Goal: Information Seeking & Learning: Learn about a topic

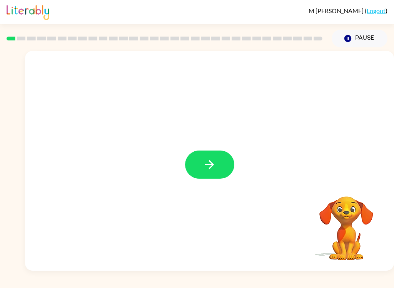
click at [200, 166] on button "button" at bounding box center [209, 164] width 49 height 28
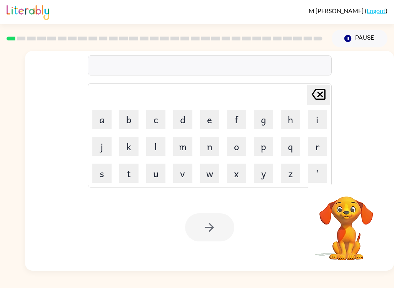
click at [264, 69] on div at bounding box center [210, 65] width 244 height 20
click at [130, 121] on button "b" at bounding box center [128, 119] width 19 height 19
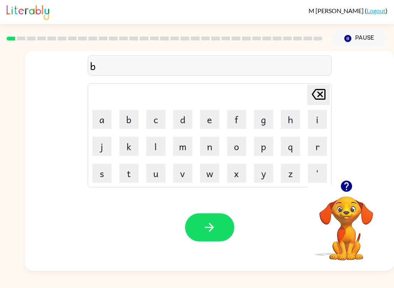
click at [234, 144] on button "o" at bounding box center [236, 145] width 19 height 19
click at [324, 147] on button "r" at bounding box center [317, 145] width 19 height 19
click at [185, 122] on button "d" at bounding box center [182, 119] width 19 height 19
click at [208, 121] on button "e" at bounding box center [209, 119] width 19 height 19
click at [318, 145] on button "r" at bounding box center [317, 145] width 19 height 19
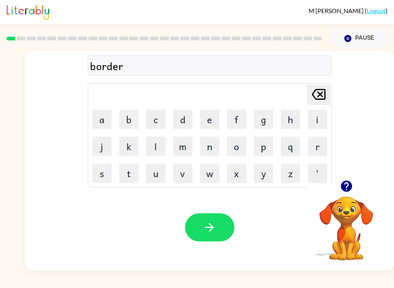
click at [219, 237] on button "button" at bounding box center [209, 227] width 49 height 28
click at [317, 151] on button "r" at bounding box center [317, 145] width 19 height 19
click at [239, 143] on button "o" at bounding box center [236, 145] width 19 height 19
click at [203, 147] on button "n" at bounding box center [209, 145] width 19 height 19
click at [176, 122] on button "d" at bounding box center [182, 119] width 19 height 19
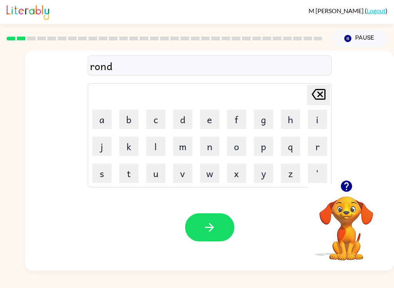
click at [319, 93] on icon "[PERSON_NAME] last character input" at bounding box center [318, 94] width 18 height 18
click at [318, 93] on icon at bounding box center [318, 94] width 14 height 11
click at [236, 148] on button "o" at bounding box center [236, 145] width 19 height 19
click at [147, 167] on button "u" at bounding box center [155, 172] width 19 height 19
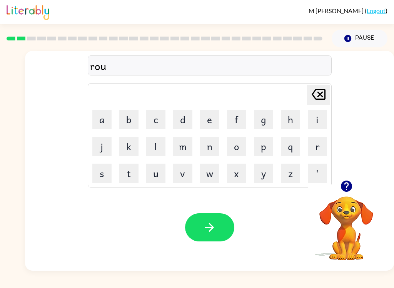
click at [209, 148] on button "n" at bounding box center [209, 145] width 19 height 19
click at [186, 118] on button "d" at bounding box center [182, 119] width 19 height 19
click at [213, 228] on icon "button" at bounding box center [209, 227] width 9 height 9
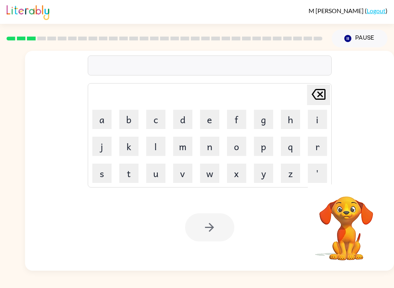
click at [181, 149] on button "m" at bounding box center [182, 145] width 19 height 19
click at [100, 118] on button "a" at bounding box center [101, 119] width 19 height 19
click at [154, 124] on button "c" at bounding box center [155, 119] width 19 height 19
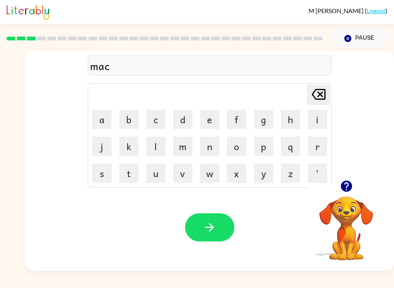
click at [291, 116] on button "h" at bounding box center [290, 119] width 19 height 19
click at [318, 121] on button "i" at bounding box center [317, 119] width 19 height 19
click at [219, 153] on button "n" at bounding box center [209, 145] width 19 height 19
click at [148, 115] on button "c" at bounding box center [155, 119] width 19 height 19
click at [320, 95] on icon at bounding box center [318, 94] width 14 height 11
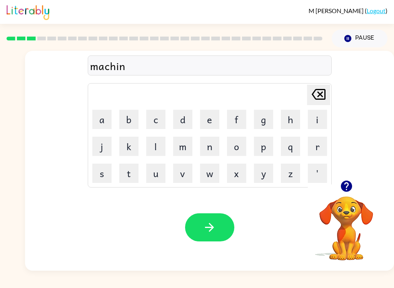
click at [211, 122] on button "e" at bounding box center [209, 119] width 19 height 19
click at [209, 238] on button "button" at bounding box center [209, 227] width 49 height 28
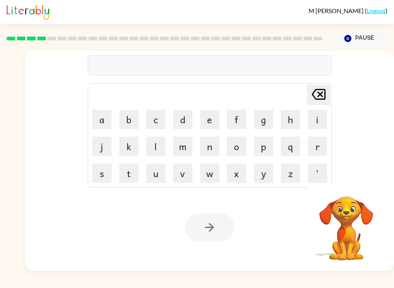
click at [126, 176] on button "t" at bounding box center [128, 172] width 19 height 19
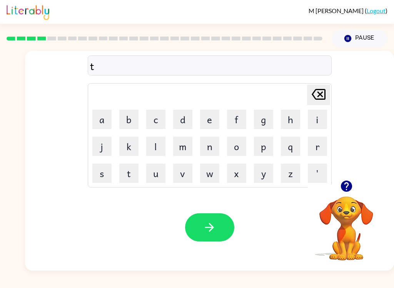
click at [317, 151] on button "r" at bounding box center [317, 145] width 19 height 19
click at [92, 115] on button "a" at bounding box center [101, 119] width 19 height 19
click at [316, 111] on button "i" at bounding box center [317, 119] width 19 height 19
click at [210, 149] on button "n" at bounding box center [209, 145] width 19 height 19
click at [210, 228] on icon "button" at bounding box center [209, 227] width 9 height 9
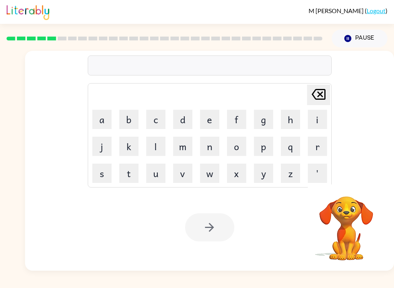
click at [181, 120] on button "d" at bounding box center [182, 119] width 19 height 19
click at [204, 121] on button "e" at bounding box center [209, 119] width 19 height 19
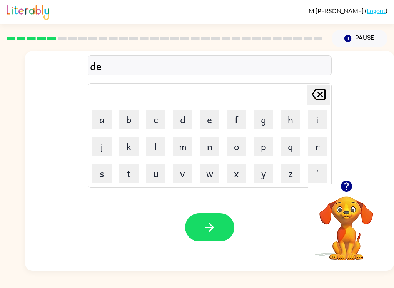
click at [237, 114] on button "f" at bounding box center [236, 119] width 19 height 19
click at [208, 120] on button "e" at bounding box center [209, 119] width 19 height 19
click at [210, 143] on button "n" at bounding box center [209, 145] width 19 height 19
click at [153, 119] on button "c" at bounding box center [155, 119] width 19 height 19
click at [209, 120] on button "e" at bounding box center [209, 119] width 19 height 19
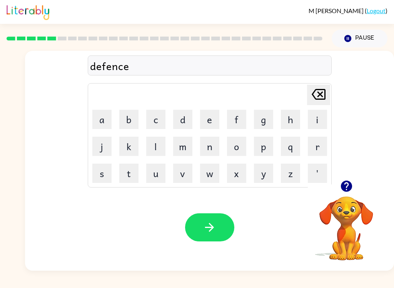
click at [321, 94] on icon at bounding box center [318, 94] width 14 height 11
click at [318, 119] on button "i" at bounding box center [317, 119] width 19 height 19
click at [186, 169] on button "v" at bounding box center [182, 172] width 19 height 19
click at [158, 117] on button "c" at bounding box center [155, 119] width 19 height 19
click at [318, 90] on icon at bounding box center [318, 94] width 14 height 11
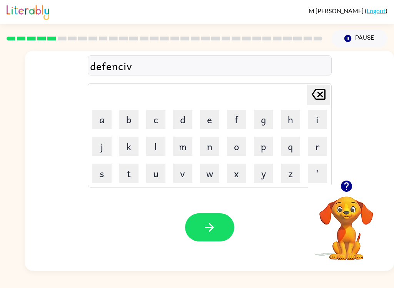
click at [212, 125] on button "e" at bounding box center [209, 119] width 19 height 19
click at [205, 236] on button "button" at bounding box center [209, 227] width 49 height 28
click at [105, 117] on button "a" at bounding box center [101, 119] width 19 height 19
click at [155, 127] on button "c" at bounding box center [155, 119] width 19 height 19
click at [98, 124] on button "a" at bounding box center [101, 119] width 19 height 19
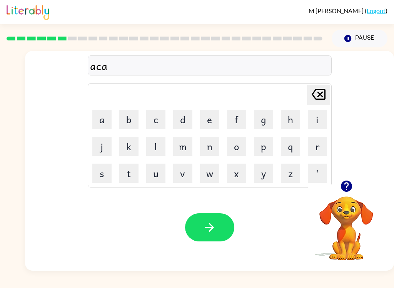
click at [316, 101] on icon "[PERSON_NAME] last character input" at bounding box center [318, 94] width 18 height 18
click at [315, 101] on icon "[PERSON_NAME] last character input" at bounding box center [318, 94] width 18 height 18
click at [320, 95] on icon at bounding box center [318, 94] width 14 height 11
click at [183, 176] on button "v" at bounding box center [182, 172] width 19 height 19
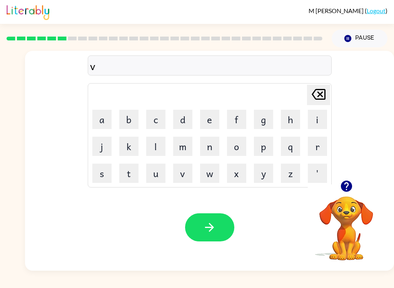
click at [98, 128] on button "a" at bounding box center [101, 119] width 19 height 19
click at [151, 124] on button "c" at bounding box center [155, 119] width 19 height 19
click at [96, 119] on button "a" at bounding box center [101, 119] width 19 height 19
click at [123, 173] on button "t" at bounding box center [128, 172] width 19 height 19
click at [319, 113] on button "i" at bounding box center [317, 119] width 19 height 19
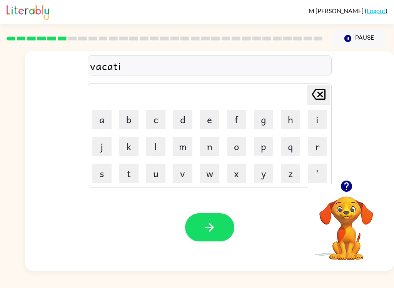
click at [239, 145] on button "o" at bounding box center [236, 145] width 19 height 19
click at [211, 143] on button "n" at bounding box center [209, 145] width 19 height 19
click at [204, 223] on icon "button" at bounding box center [209, 226] width 13 height 13
click at [263, 148] on button "p" at bounding box center [263, 145] width 19 height 19
click at [158, 180] on button "u" at bounding box center [155, 172] width 19 height 19
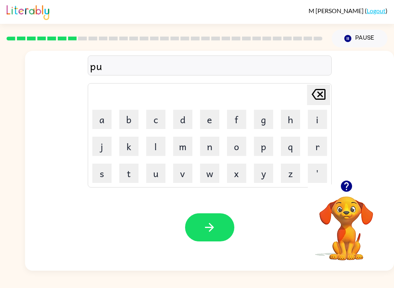
click at [185, 119] on button "d" at bounding box center [182, 119] width 19 height 19
click at [184, 119] on button "d" at bounding box center [182, 119] width 19 height 19
click at [154, 145] on button "l" at bounding box center [155, 145] width 19 height 19
click at [205, 123] on button "e" at bounding box center [209, 119] width 19 height 19
click at [199, 225] on button "button" at bounding box center [209, 227] width 49 height 28
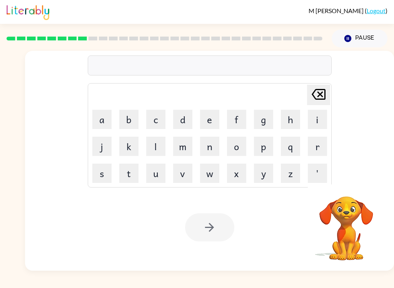
click at [181, 143] on button "m" at bounding box center [182, 145] width 19 height 19
click at [316, 114] on button "i" at bounding box center [317, 119] width 19 height 19
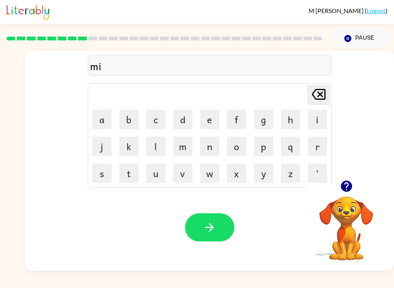
click at [316, 150] on button "r" at bounding box center [317, 145] width 19 height 19
click at [94, 116] on button "a" at bounding box center [101, 119] width 19 height 19
click at [161, 115] on button "c" at bounding box center [155, 119] width 19 height 19
click at [94, 119] on button "a" at bounding box center [101, 119] width 19 height 19
click at [318, 151] on button "r" at bounding box center [317, 145] width 19 height 19
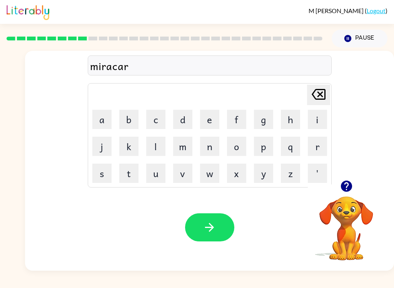
click at [317, 91] on icon "[PERSON_NAME] last character input" at bounding box center [318, 94] width 18 height 18
click at [150, 166] on button "u" at bounding box center [155, 172] width 19 height 19
click at [320, 95] on icon at bounding box center [318, 94] width 14 height 11
click at [159, 148] on button "l" at bounding box center [155, 145] width 19 height 19
click at [196, 229] on button "button" at bounding box center [209, 227] width 49 height 28
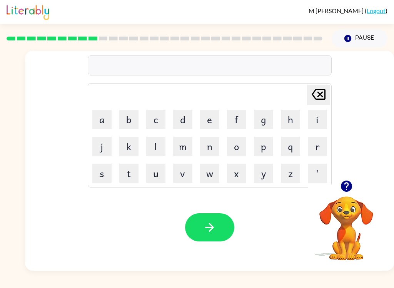
click at [187, 145] on button "m" at bounding box center [182, 145] width 19 height 19
click at [318, 118] on button "i" at bounding box center [317, 119] width 19 height 19
click at [138, 128] on button "b" at bounding box center [128, 119] width 19 height 19
click at [326, 94] on icon "[PERSON_NAME] last character input" at bounding box center [318, 94] width 18 height 18
click at [185, 124] on button "d" at bounding box center [182, 119] width 19 height 19
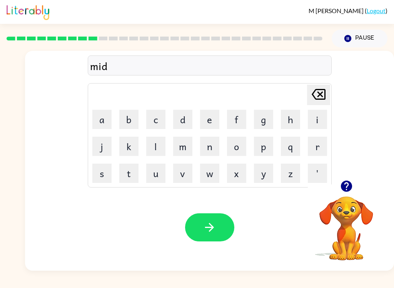
click at [184, 153] on button "m" at bounding box center [182, 145] width 19 height 19
click at [236, 148] on button "o" at bounding box center [236, 145] width 19 height 19
click at [312, 143] on button "r" at bounding box center [317, 145] width 19 height 19
click at [211, 146] on button "n" at bounding box center [209, 145] width 19 height 19
click at [316, 116] on button "i" at bounding box center [317, 119] width 19 height 19
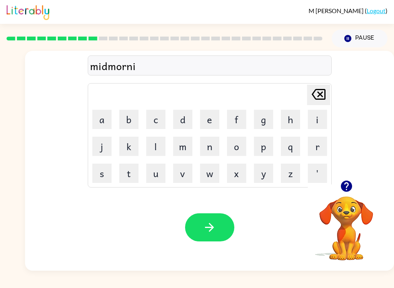
click at [214, 152] on button "n" at bounding box center [209, 145] width 19 height 19
click at [261, 120] on button "g" at bounding box center [263, 119] width 19 height 19
click at [211, 241] on button "button" at bounding box center [209, 227] width 49 height 28
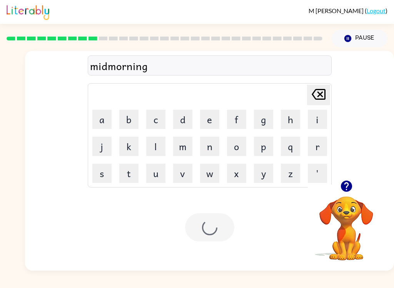
click at [229, 224] on div at bounding box center [209, 227] width 49 height 28
click at [185, 116] on button "d" at bounding box center [182, 119] width 19 height 19
click at [314, 118] on button "i" at bounding box center [317, 119] width 19 height 19
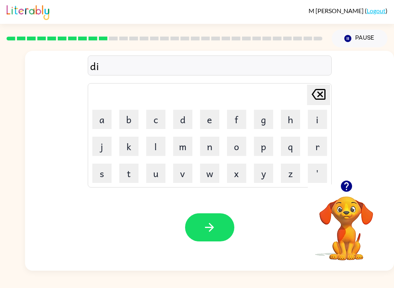
click at [106, 164] on button "s" at bounding box center [101, 172] width 19 height 19
click at [122, 166] on button "t" at bounding box center [128, 172] width 19 height 19
click at [310, 147] on button "r" at bounding box center [317, 145] width 19 height 19
click at [152, 177] on button "u" at bounding box center [155, 172] width 19 height 19
click at [99, 174] on button "s" at bounding box center [101, 172] width 19 height 19
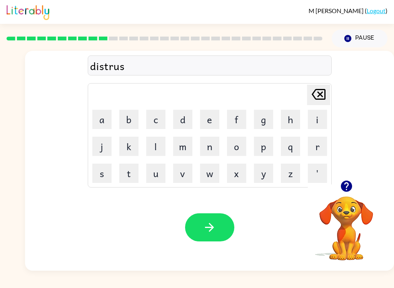
click at [131, 172] on button "t" at bounding box center [128, 172] width 19 height 19
click at [201, 231] on button "button" at bounding box center [209, 227] width 49 height 28
click at [316, 145] on button "r" at bounding box center [317, 145] width 19 height 19
click at [244, 146] on button "o" at bounding box center [236, 145] width 19 height 19
click at [103, 113] on button "a" at bounding box center [101, 119] width 19 height 19
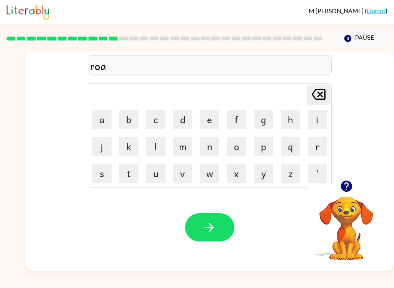
click at [180, 122] on button "d" at bounding box center [182, 119] width 19 height 19
click at [199, 230] on button "button" at bounding box center [209, 227] width 49 height 28
click at [151, 177] on button "u" at bounding box center [155, 172] width 19 height 19
click at [259, 147] on button "p" at bounding box center [263, 145] width 19 height 19
click at [257, 119] on button "g" at bounding box center [263, 119] width 19 height 19
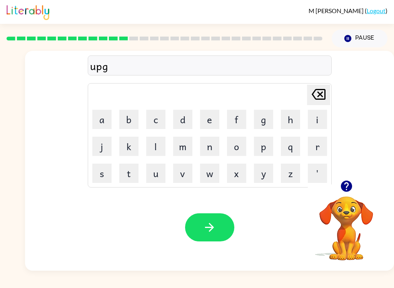
click at [308, 145] on button "r" at bounding box center [317, 145] width 19 height 19
click at [96, 118] on button "a" at bounding box center [101, 119] width 19 height 19
click at [188, 120] on button "d" at bounding box center [182, 119] width 19 height 19
click at [213, 125] on button "e" at bounding box center [209, 119] width 19 height 19
click at [207, 226] on icon "button" at bounding box center [209, 226] width 13 height 13
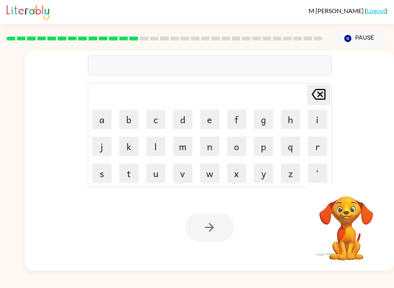
click at [178, 147] on button "m" at bounding box center [182, 145] width 19 height 19
click at [99, 121] on button "a" at bounding box center [101, 119] width 19 height 19
click at [183, 118] on button "d" at bounding box center [182, 119] width 19 height 19
click at [180, 116] on button "d" at bounding box center [182, 119] width 19 height 19
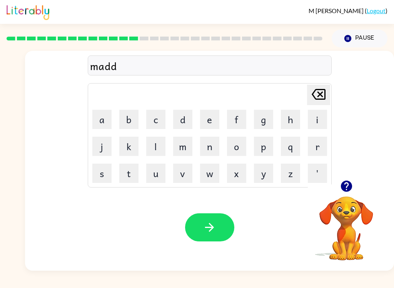
click at [210, 148] on button "n" at bounding box center [209, 145] width 19 height 19
click at [205, 121] on button "e" at bounding box center [209, 119] width 19 height 19
click at [95, 167] on button "s" at bounding box center [101, 172] width 19 height 19
click at [96, 173] on button "s" at bounding box center [101, 172] width 19 height 19
click at [107, 63] on div "maddness" at bounding box center [209, 66] width 239 height 16
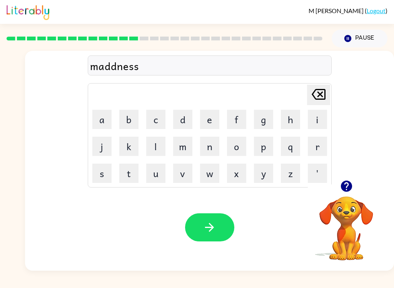
click at [111, 65] on div "maddness" at bounding box center [209, 66] width 239 height 16
click at [312, 85] on icon "[PERSON_NAME] last character input" at bounding box center [318, 94] width 18 height 18
click at [310, 90] on icon "[PERSON_NAME] last character input" at bounding box center [318, 94] width 18 height 18
click at [309, 90] on icon "[PERSON_NAME] last character input" at bounding box center [318, 94] width 18 height 18
click at [308, 96] on button "[PERSON_NAME] last character input" at bounding box center [318, 95] width 23 height 20
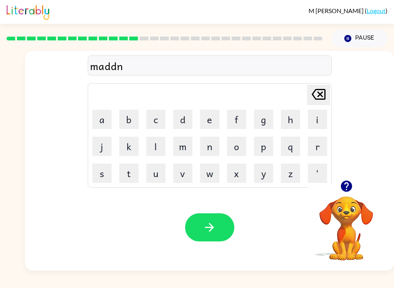
click at [306, 95] on td "[PERSON_NAME] last character input" at bounding box center [209, 94] width 241 height 21
click at [298, 86] on td "[PERSON_NAME] last character input" at bounding box center [209, 94] width 241 height 21
click at [326, 96] on icon "[PERSON_NAME] last character input" at bounding box center [318, 94] width 18 height 18
click at [214, 151] on button "n" at bounding box center [209, 145] width 19 height 19
click at [215, 120] on button "e" at bounding box center [209, 119] width 19 height 19
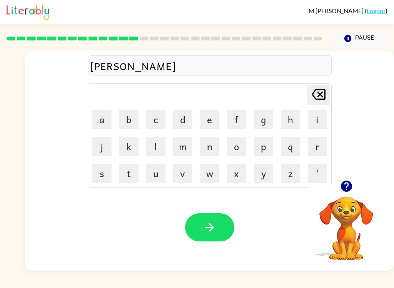
click at [96, 168] on button "s" at bounding box center [101, 172] width 19 height 19
click at [102, 172] on button "s" at bounding box center [101, 172] width 19 height 19
click at [211, 232] on icon "button" at bounding box center [209, 226] width 13 height 13
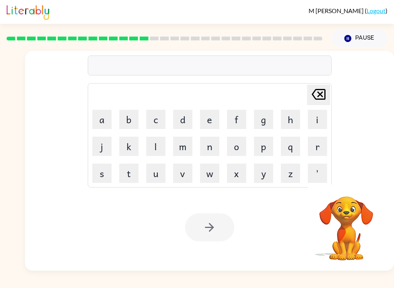
click at [132, 120] on button "b" at bounding box center [128, 119] width 19 height 19
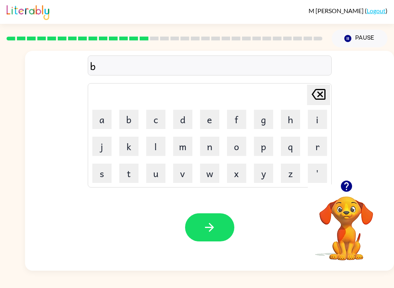
click at [242, 150] on button "o" at bounding box center [236, 145] width 19 height 19
click at [206, 147] on button "n" at bounding box center [209, 145] width 19 height 19
click at [159, 166] on button "u" at bounding box center [155, 172] width 19 height 19
click at [103, 170] on button "s" at bounding box center [101, 172] width 19 height 19
click at [210, 225] on icon "button" at bounding box center [209, 226] width 13 height 13
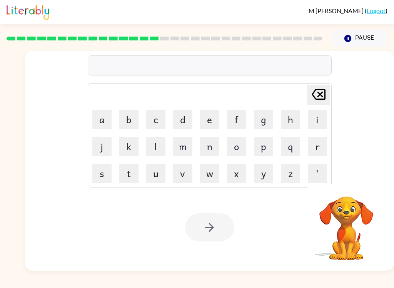
click at [103, 173] on button "s" at bounding box center [101, 172] width 19 height 19
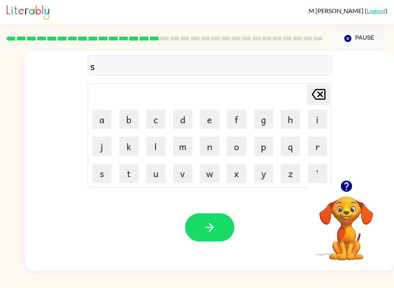
click at [212, 178] on button "w" at bounding box center [209, 172] width 19 height 19
click at [240, 149] on button "o" at bounding box center [236, 145] width 19 height 19
click at [325, 145] on button "r" at bounding box center [317, 145] width 19 height 19
click at [185, 148] on button "m" at bounding box center [182, 145] width 19 height 19
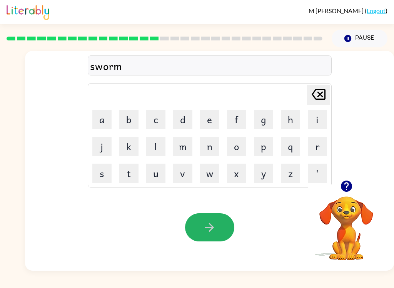
click at [212, 220] on button "button" at bounding box center [209, 227] width 49 height 28
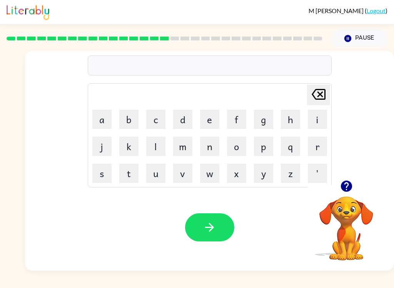
click at [222, 35] on div at bounding box center [164, 38] width 325 height 27
click at [319, 142] on button "r" at bounding box center [317, 145] width 19 height 19
click at [106, 106] on td "a" at bounding box center [102, 119] width 26 height 26
click at [99, 122] on button "a" at bounding box center [101, 119] width 19 height 19
click at [192, 143] on button "m" at bounding box center [182, 145] width 19 height 19
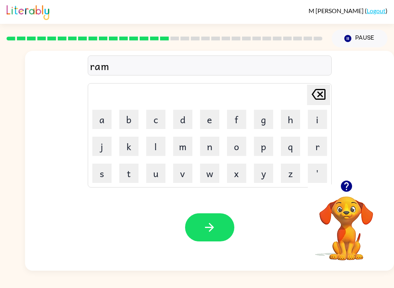
click at [216, 230] on icon "button" at bounding box center [209, 226] width 13 height 13
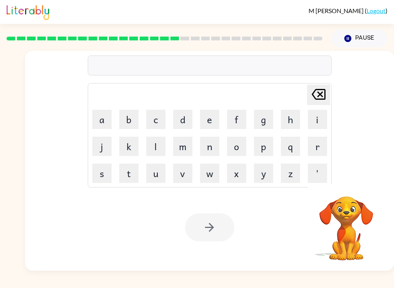
click at [130, 122] on button "b" at bounding box center [128, 119] width 19 height 19
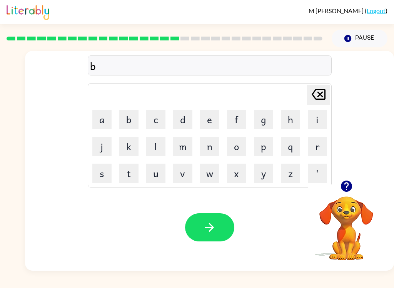
click at [323, 142] on button "r" at bounding box center [317, 145] width 19 height 19
click at [316, 118] on button "i" at bounding box center [317, 119] width 19 height 19
click at [182, 151] on button "m" at bounding box center [182, 145] width 19 height 19
click at [320, 90] on icon at bounding box center [318, 94] width 14 height 11
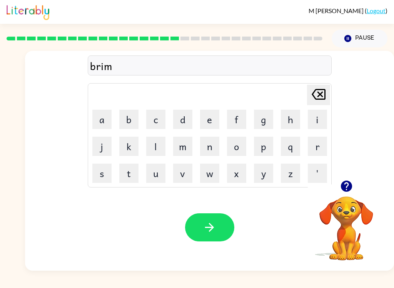
click at [317, 116] on button "i" at bounding box center [317, 119] width 19 height 19
click at [212, 152] on button "n" at bounding box center [209, 145] width 19 height 19
click at [260, 117] on button "g" at bounding box center [263, 119] width 19 height 19
click at [205, 232] on icon "button" at bounding box center [209, 226] width 13 height 13
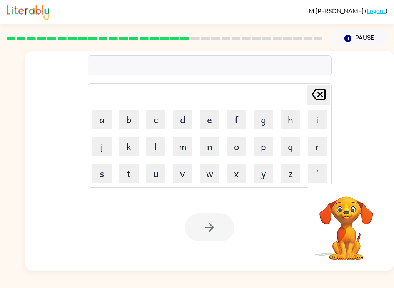
click at [313, 149] on button "r" at bounding box center [317, 145] width 19 height 19
click at [315, 119] on button "i" at bounding box center [317, 119] width 19 height 19
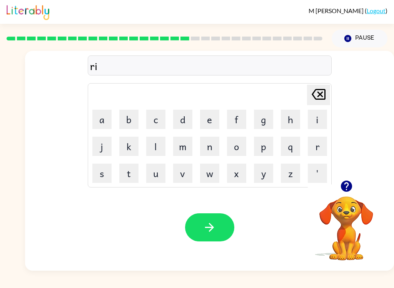
click at [98, 181] on button "s" at bounding box center [101, 172] width 19 height 19
click at [136, 145] on button "k" at bounding box center [128, 145] width 19 height 19
click at [316, 121] on button "i" at bounding box center [317, 119] width 19 height 19
click at [213, 120] on button "e" at bounding box center [209, 119] width 19 height 19
click at [100, 178] on button "s" at bounding box center [101, 172] width 19 height 19
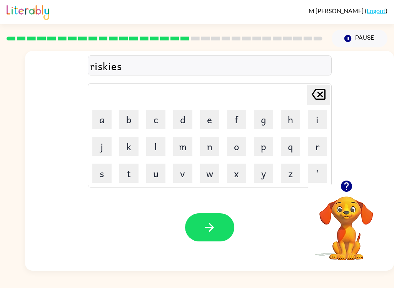
click at [134, 178] on button "t" at bounding box center [128, 172] width 19 height 19
click at [204, 226] on icon "button" at bounding box center [209, 226] width 13 height 13
click at [95, 116] on button "a" at bounding box center [101, 119] width 19 height 19
click at [319, 144] on button "r" at bounding box center [317, 145] width 19 height 19
click at [153, 124] on button "c" at bounding box center [155, 119] width 19 height 19
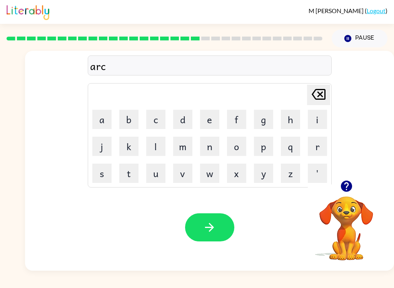
click at [288, 122] on button "h" at bounding box center [290, 119] width 19 height 19
click at [208, 175] on button "w" at bounding box center [209, 172] width 19 height 19
click at [103, 116] on button "a" at bounding box center [101, 119] width 19 height 19
click at [259, 180] on button "y" at bounding box center [263, 172] width 19 height 19
click at [200, 231] on button "button" at bounding box center [209, 227] width 49 height 28
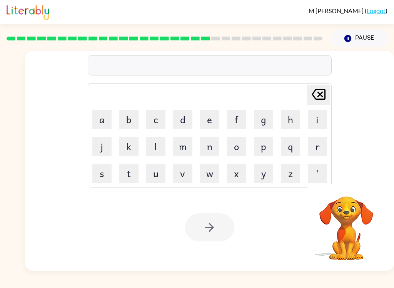
click at [238, 126] on button "f" at bounding box center [236, 119] width 19 height 19
click at [218, 136] on button "n" at bounding box center [209, 145] width 19 height 19
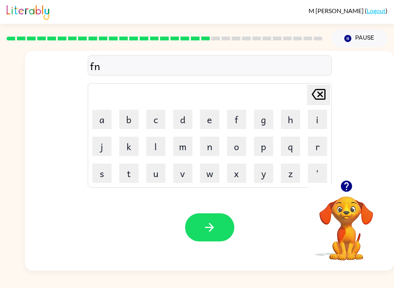
click at [316, 94] on icon "[PERSON_NAME] last character input" at bounding box center [318, 94] width 18 height 18
click at [240, 141] on button "o" at bounding box center [236, 145] width 19 height 19
click at [153, 145] on button "l" at bounding box center [155, 145] width 19 height 19
click at [231, 145] on button "o" at bounding box center [236, 145] width 19 height 19
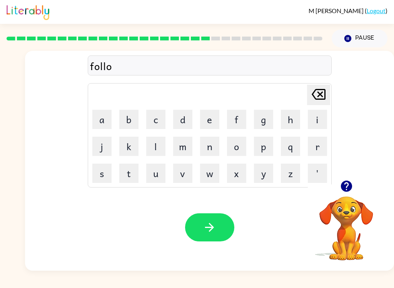
click at [191, 167] on button "v" at bounding box center [182, 172] width 19 height 19
click at [178, 117] on button "d" at bounding box center [182, 119] width 19 height 19
click at [322, 92] on icon at bounding box center [318, 94] width 14 height 11
click at [214, 122] on button "e" at bounding box center [209, 119] width 19 height 19
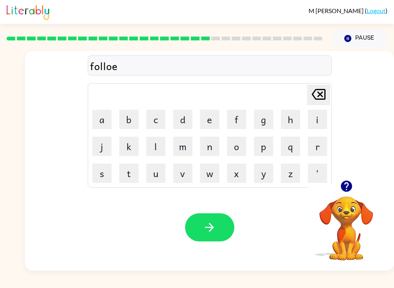
click at [181, 119] on button "d" at bounding box center [182, 119] width 19 height 19
click at [309, 95] on icon "[PERSON_NAME] last character input" at bounding box center [318, 94] width 18 height 18
click at [326, 105] on div "[PERSON_NAME] last character input" at bounding box center [318, 95] width 18 height 20
click at [328, 104] on button "[PERSON_NAME] last character input" at bounding box center [318, 95] width 23 height 20
click at [239, 138] on button "o" at bounding box center [236, 145] width 19 height 19
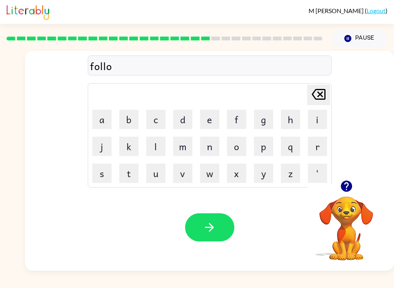
click at [183, 122] on button "d" at bounding box center [182, 119] width 19 height 19
click at [324, 94] on icon "[PERSON_NAME] last character input" at bounding box center [318, 94] width 18 height 18
click at [323, 94] on icon "[PERSON_NAME] last character input" at bounding box center [318, 94] width 18 height 18
click at [324, 90] on icon at bounding box center [318, 94] width 14 height 11
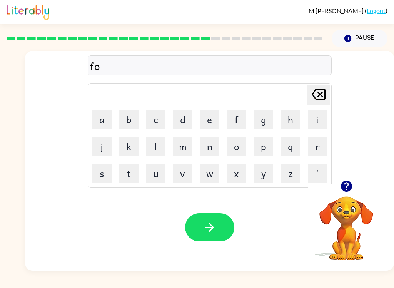
click at [323, 89] on icon "[PERSON_NAME] last character input" at bounding box center [318, 94] width 18 height 18
click at [327, 90] on icon "[PERSON_NAME] last character input" at bounding box center [318, 94] width 18 height 18
click at [327, 91] on icon "[PERSON_NAME] last character input" at bounding box center [318, 94] width 18 height 18
click at [285, 63] on div at bounding box center [210, 65] width 244 height 20
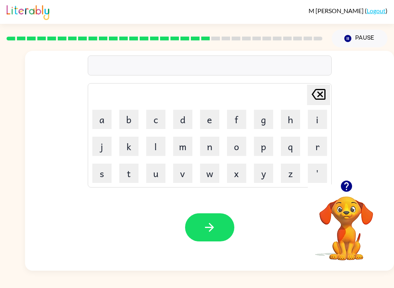
click at [230, 126] on button "f" at bounding box center [236, 119] width 19 height 19
click at [235, 153] on button "o" at bounding box center [236, 145] width 19 height 19
click at [150, 146] on button "l" at bounding box center [155, 145] width 19 height 19
click at [240, 153] on button "o" at bounding box center [236, 145] width 19 height 19
click at [209, 176] on button "w" at bounding box center [209, 172] width 19 height 19
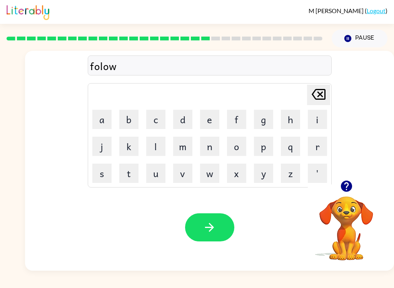
click at [175, 122] on button "d" at bounding box center [182, 119] width 19 height 19
click at [329, 87] on button "[PERSON_NAME] last character input" at bounding box center [318, 95] width 23 height 20
click at [212, 111] on button "e" at bounding box center [209, 119] width 19 height 19
click at [183, 121] on button "d" at bounding box center [182, 119] width 19 height 19
click at [206, 240] on button "button" at bounding box center [209, 227] width 49 height 28
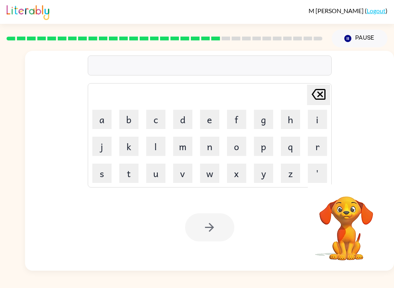
click at [153, 124] on button "c" at bounding box center [155, 119] width 19 height 19
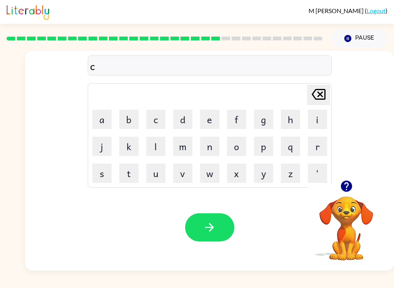
click at [215, 145] on button "n" at bounding box center [209, 145] width 19 height 19
click at [323, 93] on icon "[PERSON_NAME] last character input" at bounding box center [318, 94] width 18 height 18
click at [201, 119] on button "e" at bounding box center [209, 119] width 19 height 19
click at [213, 146] on button "n" at bounding box center [209, 145] width 19 height 19
click at [137, 172] on button "t" at bounding box center [128, 172] width 19 height 19
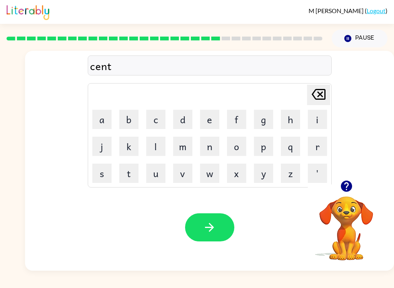
click at [308, 116] on button "i" at bounding box center [317, 119] width 19 height 19
click at [266, 145] on button "p" at bounding box center [263, 145] width 19 height 19
click at [207, 123] on button "e" at bounding box center [209, 119] width 19 height 19
click at [318, 115] on button "i" at bounding box center [317, 119] width 19 height 19
click at [175, 122] on button "d" at bounding box center [182, 119] width 19 height 19
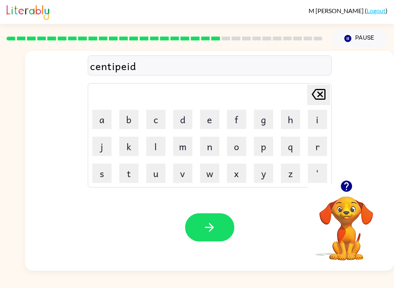
click at [208, 230] on icon "button" at bounding box center [209, 226] width 13 height 13
click at [99, 172] on button "s" at bounding box center [101, 172] width 19 height 19
click at [312, 115] on button "i" at bounding box center [317, 119] width 19 height 19
click at [104, 180] on button "s" at bounding box center [101, 172] width 19 height 19
click at [121, 174] on button "t" at bounding box center [128, 172] width 19 height 19
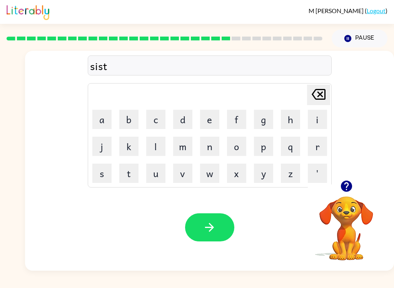
click at [100, 114] on button "a" at bounding box center [101, 119] width 19 height 19
click at [319, 117] on button "i" at bounding box center [317, 119] width 19 height 19
click at [213, 147] on button "n" at bounding box center [209, 145] width 19 height 19
click at [211, 123] on button "e" at bounding box center [209, 119] width 19 height 19
click at [186, 121] on button "d" at bounding box center [182, 119] width 19 height 19
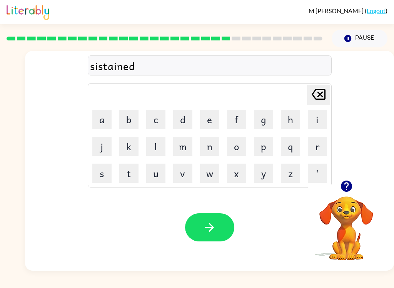
click at [211, 230] on icon "button" at bounding box center [209, 227] width 9 height 9
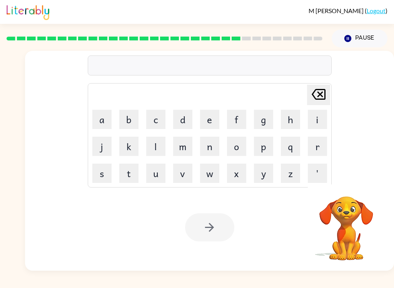
click at [228, 122] on button "f" at bounding box center [236, 119] width 19 height 19
click at [240, 146] on button "o" at bounding box center [236, 145] width 19 height 19
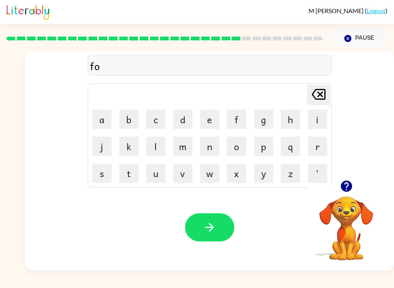
click at [212, 176] on button "w" at bounding box center [209, 172] width 19 height 19
click at [212, 124] on button "e" at bounding box center [209, 119] width 19 height 19
click at [323, 148] on button "r" at bounding box center [317, 145] width 19 height 19
click at [182, 121] on button "d" at bounding box center [182, 119] width 19 height 19
click at [205, 219] on button "button" at bounding box center [209, 227] width 49 height 28
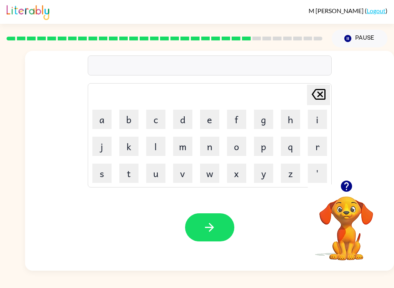
click at [334, 145] on div "[PERSON_NAME] last character input a b c d e f g h i j k l m n o p q r s t u v …" at bounding box center [209, 115] width 369 height 129
click at [314, 141] on button "r" at bounding box center [317, 145] width 19 height 19
click at [211, 119] on button "e" at bounding box center [209, 119] width 19 height 19
click at [153, 148] on button "l" at bounding box center [155, 145] width 19 height 19
click at [101, 120] on button "a" at bounding box center [101, 119] width 19 height 19
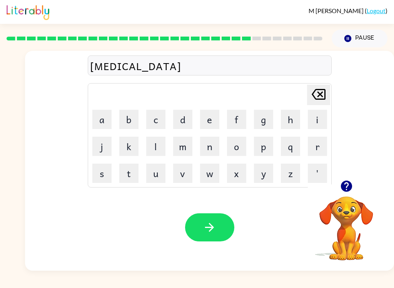
click at [129, 175] on button "t" at bounding box center [128, 172] width 19 height 19
click at [211, 117] on button "e" at bounding box center [209, 119] width 19 height 19
click at [178, 121] on button "d" at bounding box center [182, 119] width 19 height 19
click at [201, 226] on button "button" at bounding box center [209, 227] width 49 height 28
click at [272, 118] on button "g" at bounding box center [263, 119] width 19 height 19
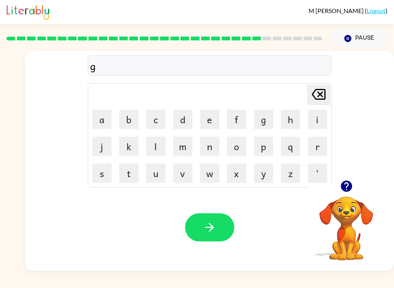
click at [239, 146] on button "o" at bounding box center [236, 145] width 19 height 19
click at [130, 114] on button "b" at bounding box center [128, 119] width 19 height 19
click at [155, 146] on button "l" at bounding box center [155, 145] width 19 height 19
click at [210, 116] on button "e" at bounding box center [209, 119] width 19 height 19
click at [204, 152] on button "n" at bounding box center [209, 145] width 19 height 19
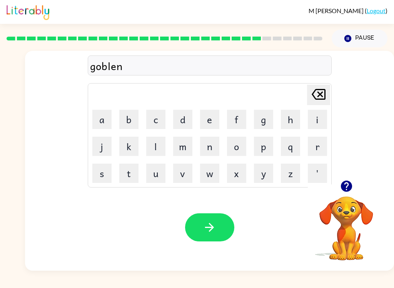
click at [190, 228] on button "button" at bounding box center [209, 227] width 49 height 28
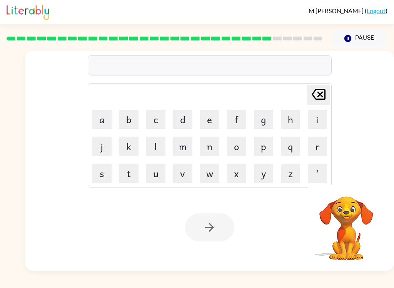
click at [164, 140] on button "l" at bounding box center [155, 145] width 19 height 19
click at [150, 181] on button "u" at bounding box center [155, 172] width 19 height 19
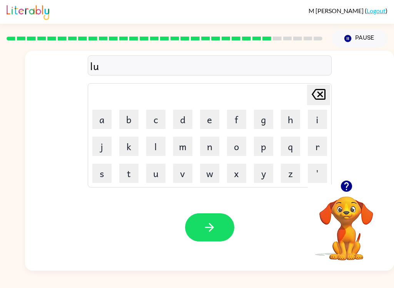
click at [129, 116] on button "b" at bounding box center [128, 119] width 19 height 19
click at [214, 126] on button "e" at bounding box center [209, 119] width 19 height 19
click at [321, 150] on button "r" at bounding box center [317, 145] width 19 height 19
click at [100, 144] on button "j" at bounding box center [101, 145] width 19 height 19
click at [101, 117] on button "a" at bounding box center [101, 119] width 19 height 19
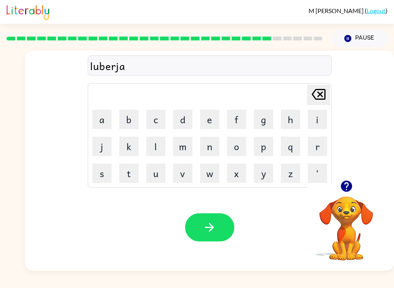
click at [159, 118] on button "c" at bounding box center [155, 119] width 19 height 19
click at [116, 149] on td "k" at bounding box center [129, 146] width 26 height 26
click at [127, 148] on button "k" at bounding box center [128, 145] width 19 height 19
click at [198, 228] on button "button" at bounding box center [209, 227] width 49 height 28
click at [263, 152] on button "p" at bounding box center [263, 145] width 19 height 19
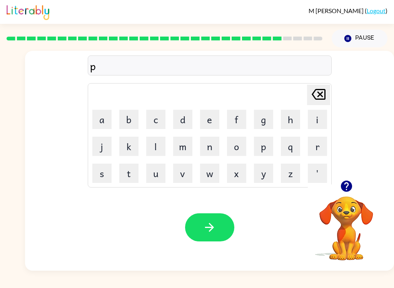
click at [208, 126] on button "e" at bounding box center [209, 119] width 19 height 19
click at [319, 96] on icon "[PERSON_NAME] last character input" at bounding box center [318, 94] width 18 height 18
click at [321, 122] on button "i" at bounding box center [317, 119] width 19 height 19
click at [308, 143] on button "r" at bounding box center [317, 145] width 19 height 19
click at [325, 90] on icon "[PERSON_NAME] last character input" at bounding box center [318, 94] width 18 height 18
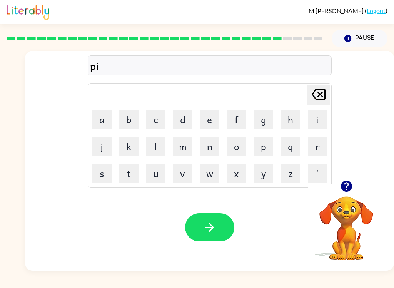
click at [200, 121] on button "e" at bounding box center [209, 119] width 19 height 19
click at [316, 142] on button "r" at bounding box center [317, 145] width 19 height 19
click at [97, 181] on button "s" at bounding box center [101, 172] width 19 height 19
click at [204, 115] on button "e" at bounding box center [209, 119] width 19 height 19
click at [204, 225] on icon "button" at bounding box center [209, 226] width 13 height 13
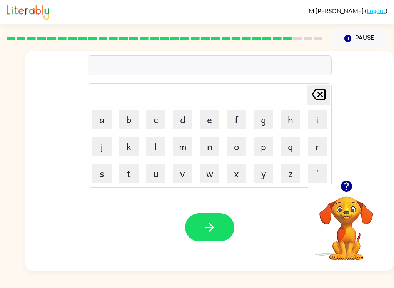
click at [128, 175] on button "t" at bounding box center [128, 172] width 19 height 19
click at [293, 115] on button "h" at bounding box center [290, 119] width 19 height 19
click at [208, 142] on button "n" at bounding box center [209, 145] width 19 height 19
click at [325, 96] on icon at bounding box center [318, 94] width 14 height 11
click at [317, 118] on button "i" at bounding box center [317, 119] width 19 height 19
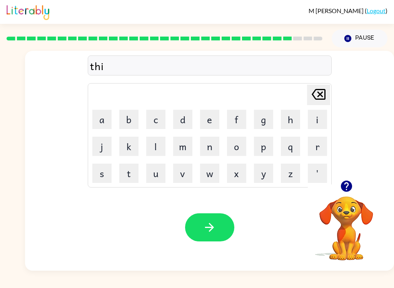
click at [217, 152] on button "n" at bounding box center [209, 145] width 19 height 19
click at [207, 223] on icon "button" at bounding box center [209, 226] width 13 height 13
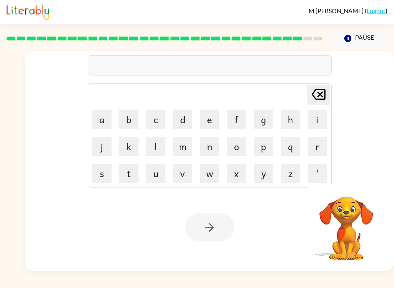
click at [108, 178] on button "s" at bounding box center [101, 172] width 19 height 19
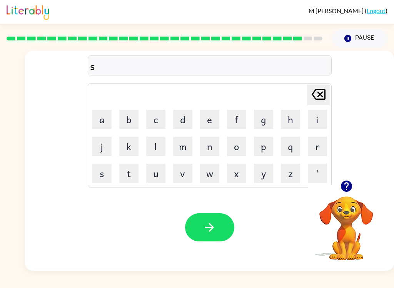
click at [319, 112] on button "i" at bounding box center [317, 119] width 19 height 19
click at [146, 150] on button "l" at bounding box center [155, 145] width 19 height 19
click at [175, 174] on button "v" at bounding box center [182, 172] width 19 height 19
click at [205, 113] on button "e" at bounding box center [209, 119] width 19 height 19
click at [311, 150] on button "r" at bounding box center [317, 145] width 19 height 19
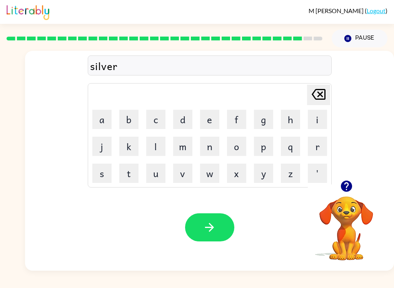
click at [214, 171] on button "w" at bounding box center [209, 172] width 19 height 19
click at [213, 118] on button "e" at bounding box center [209, 119] width 19 height 19
click at [106, 111] on button "a" at bounding box center [101, 119] width 19 height 19
click at [324, 153] on button "r" at bounding box center [317, 145] width 19 height 19
click at [210, 240] on button "button" at bounding box center [209, 227] width 49 height 28
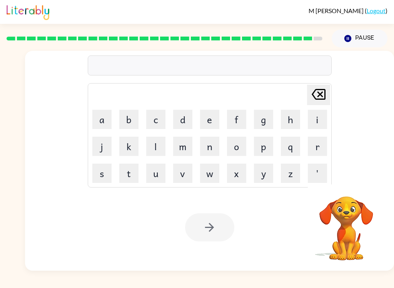
click at [152, 178] on button "u" at bounding box center [155, 172] width 19 height 19
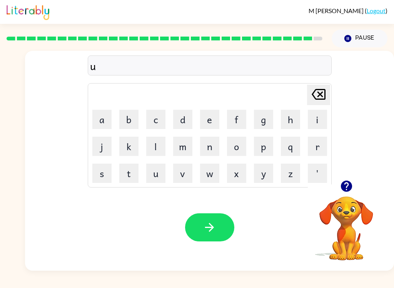
click at [216, 143] on button "n" at bounding box center [209, 145] width 19 height 19
click at [100, 116] on button "a" at bounding box center [101, 119] width 19 height 19
click at [344, 144] on div "una Delete Delete last character input a b c d e f g h i j k l m n o p q r s t …" at bounding box center [209, 115] width 369 height 129
click at [235, 116] on button "f" at bounding box center [236, 119] width 19 height 19
click at [318, 150] on button "r" at bounding box center [317, 145] width 19 height 19
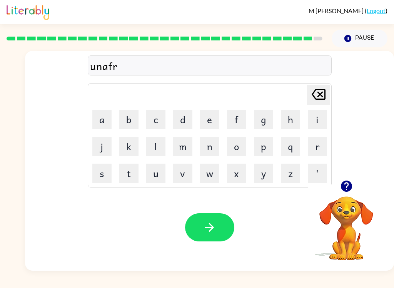
click at [95, 128] on button "a" at bounding box center [101, 119] width 19 height 19
click at [318, 104] on div "[PERSON_NAME] last character input" at bounding box center [318, 95] width 18 height 20
click at [96, 125] on button "a" at bounding box center [101, 119] width 19 height 19
click at [315, 118] on button "i" at bounding box center [317, 119] width 19 height 19
click at [178, 117] on button "d" at bounding box center [182, 119] width 19 height 19
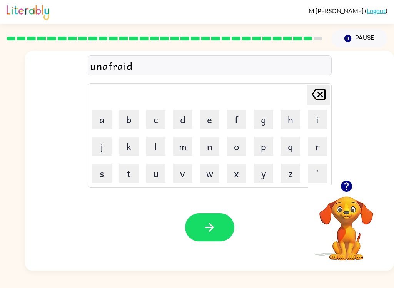
click at [209, 240] on button "button" at bounding box center [209, 227] width 49 height 28
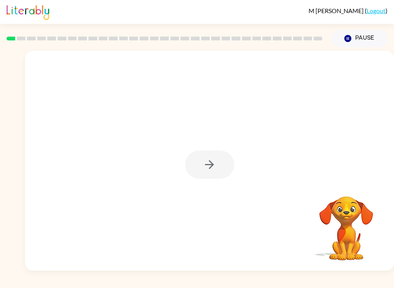
click at [228, 154] on div at bounding box center [209, 164] width 49 height 28
click at [227, 154] on div at bounding box center [209, 164] width 49 height 28
click at [228, 168] on div at bounding box center [209, 164] width 49 height 28
click at [228, 168] on button "button" at bounding box center [209, 164] width 49 height 28
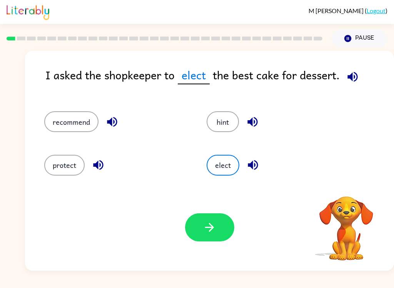
click at [225, 166] on button "elect" at bounding box center [222, 165] width 33 height 21
click at [55, 114] on button "recommend" at bounding box center [71, 121] width 54 height 21
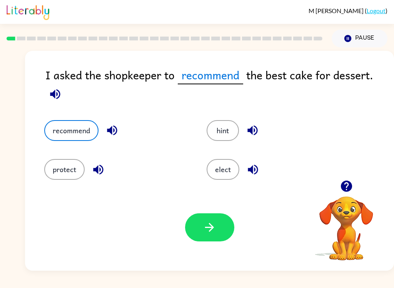
click at [69, 176] on button "protect" at bounding box center [64, 169] width 40 height 21
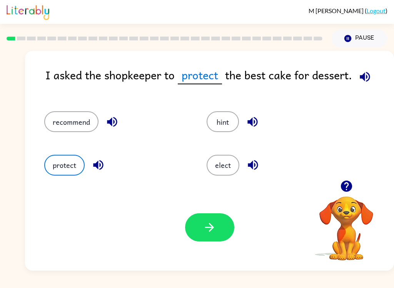
click at [216, 175] on button "elect" at bounding box center [222, 165] width 33 height 21
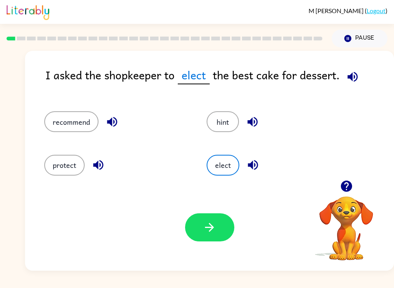
click at [223, 125] on button "hint" at bounding box center [222, 121] width 32 height 21
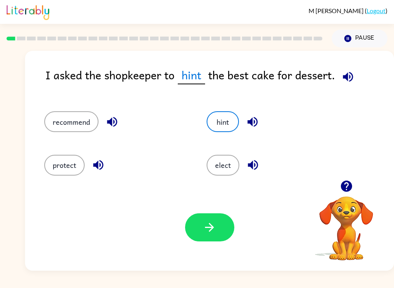
click at [48, 117] on button "recommend" at bounding box center [71, 121] width 54 height 21
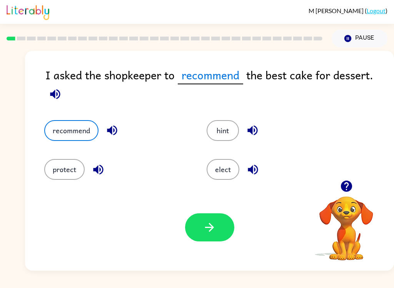
click at [221, 238] on button "button" at bounding box center [209, 227] width 49 height 28
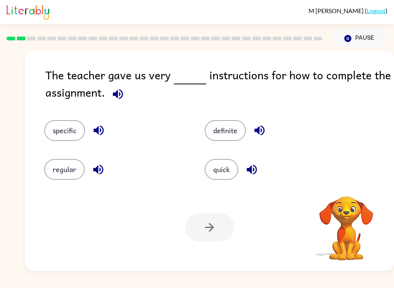
click at [125, 93] on icon "button" at bounding box center [117, 93] width 13 height 13
click at [67, 138] on button "specific" at bounding box center [64, 130] width 41 height 21
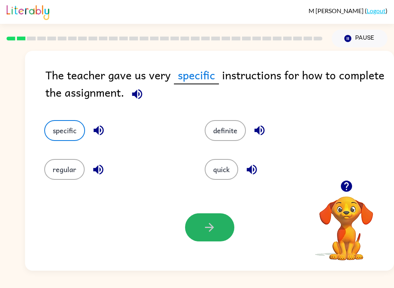
click at [222, 234] on button "button" at bounding box center [209, 227] width 49 height 28
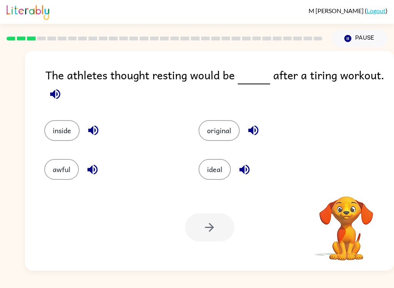
click at [47, 78] on div "The athletes thought resting would be after a tiring workout." at bounding box center [219, 85] width 348 height 38
click at [53, 95] on icon "button" at bounding box center [55, 94] width 10 height 10
click at [60, 92] on icon "button" at bounding box center [54, 93] width 13 height 13
click at [55, 93] on icon "button" at bounding box center [55, 94] width 10 height 10
click at [50, 93] on icon "button" at bounding box center [55, 94] width 10 height 10
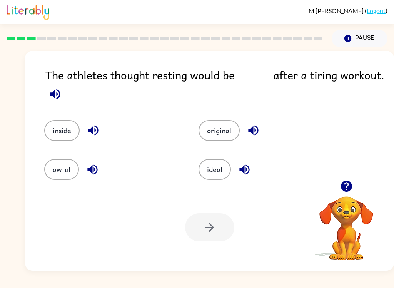
click at [214, 166] on button "ideal" at bounding box center [214, 169] width 32 height 21
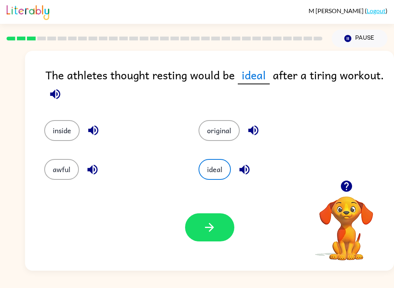
click at [240, 168] on icon "button" at bounding box center [244, 169] width 10 height 10
click at [238, 168] on icon "button" at bounding box center [244, 169] width 13 height 13
click at [247, 170] on icon "button" at bounding box center [244, 169] width 10 height 10
click at [250, 169] on icon "button" at bounding box center [244, 169] width 13 height 13
click at [84, 170] on button "button" at bounding box center [93, 170] width 20 height 20
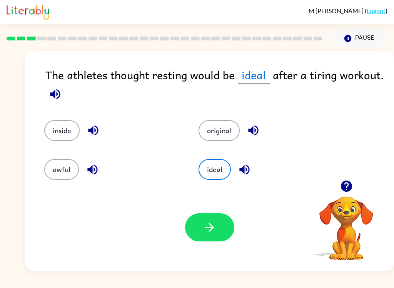
click at [216, 228] on icon "button" at bounding box center [209, 226] width 13 height 13
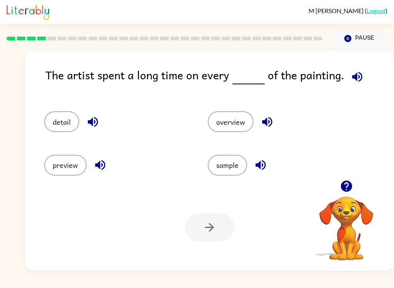
click at [356, 79] on icon "button" at bounding box center [357, 77] width 10 height 10
click at [61, 114] on button "detail" at bounding box center [61, 121] width 35 height 21
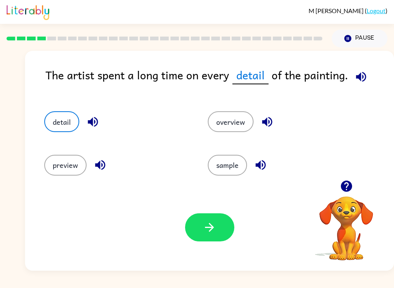
click at [204, 237] on button "button" at bounding box center [209, 227] width 49 height 28
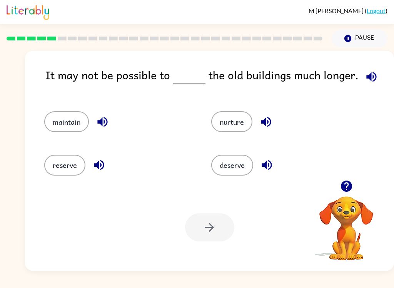
click at [73, 125] on button "maintain" at bounding box center [66, 121] width 45 height 21
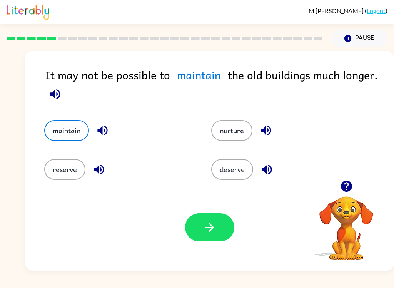
click at [204, 228] on icon "button" at bounding box center [209, 226] width 13 height 13
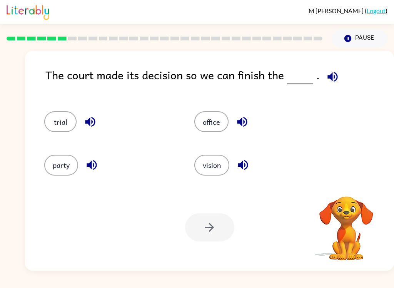
click at [323, 76] on button "button" at bounding box center [333, 77] width 20 height 20
click at [53, 128] on button "trial" at bounding box center [60, 121] width 32 height 21
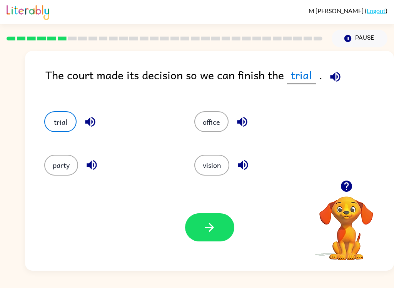
click at [205, 223] on icon "button" at bounding box center [209, 226] width 13 height 13
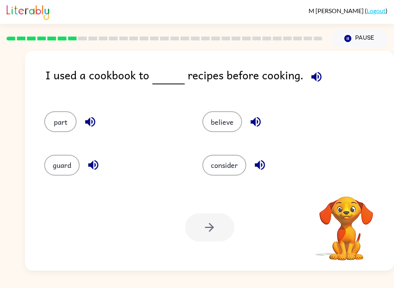
click at [340, 76] on div "I used a cookbook to recipes before cooking." at bounding box center [219, 81] width 348 height 30
click at [306, 75] on button "button" at bounding box center [316, 77] width 20 height 20
click at [312, 85] on button "button" at bounding box center [316, 77] width 20 height 20
click at [310, 82] on icon "button" at bounding box center [315, 76] width 13 height 13
click at [257, 174] on button "button" at bounding box center [260, 165] width 20 height 20
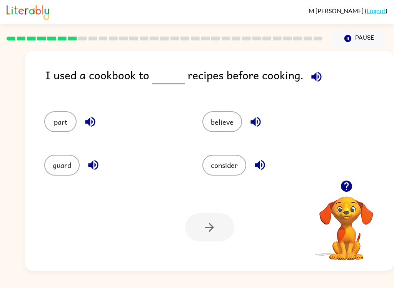
click at [282, 59] on div "I used a cookbook to recipes before cooking. part believe guard consider Your b…" at bounding box center [209, 161] width 369 height 220
click at [298, 78] on div "I used a cookbook to recipes before cooking." at bounding box center [219, 81] width 348 height 30
click at [319, 83] on icon "button" at bounding box center [315, 76] width 13 height 13
click at [309, 77] on icon "button" at bounding box center [315, 76] width 13 height 13
click at [313, 81] on icon "button" at bounding box center [315, 76] width 13 height 13
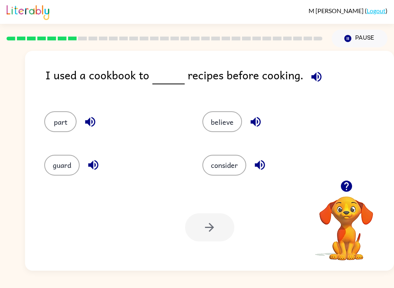
click at [319, 77] on button "button" at bounding box center [316, 77] width 20 height 20
click at [264, 166] on icon "button" at bounding box center [259, 164] width 13 height 13
click at [309, 78] on icon "button" at bounding box center [315, 76] width 13 height 13
click at [226, 159] on button "consider" at bounding box center [224, 165] width 44 height 21
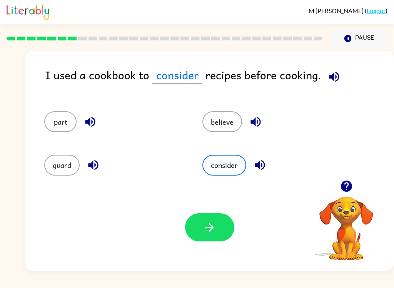
click at [209, 231] on icon "button" at bounding box center [209, 226] width 13 height 13
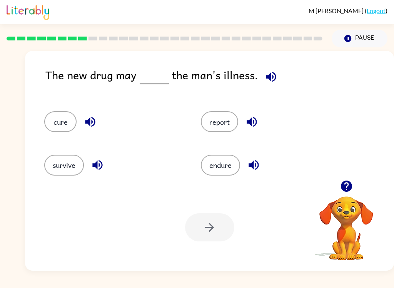
click at [226, 167] on button "endure" at bounding box center [220, 165] width 39 height 21
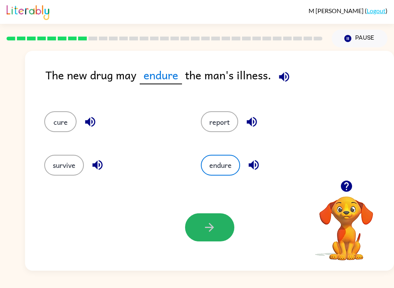
click at [205, 231] on icon "button" at bounding box center [209, 226] width 13 height 13
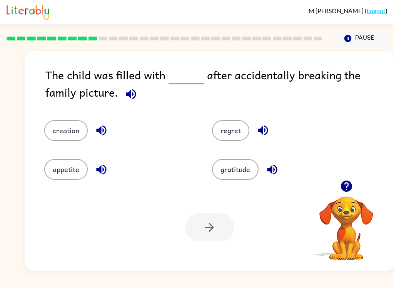
click at [245, 137] on button "regret" at bounding box center [230, 130] width 37 height 21
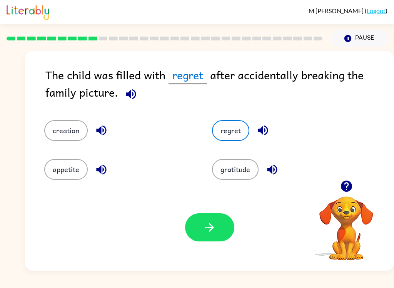
click at [212, 233] on icon "button" at bounding box center [209, 226] width 13 height 13
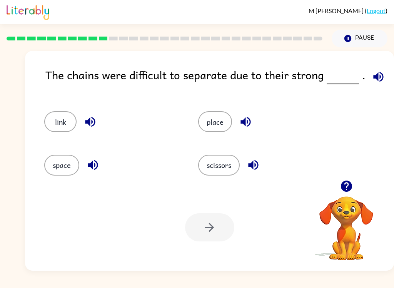
click at [56, 123] on button "link" at bounding box center [60, 121] width 32 height 21
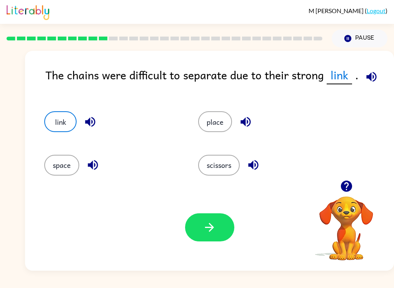
click at [208, 223] on icon "button" at bounding box center [209, 226] width 13 height 13
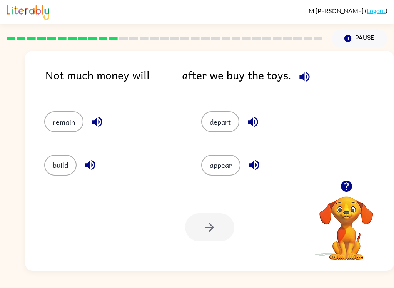
click at [57, 121] on button "remain" at bounding box center [63, 121] width 39 height 21
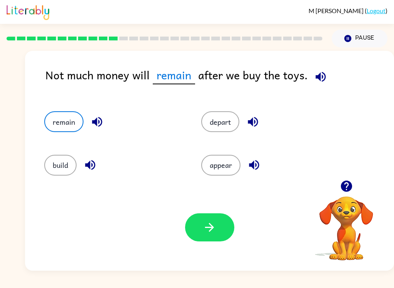
click at [205, 237] on button "button" at bounding box center [209, 227] width 49 height 28
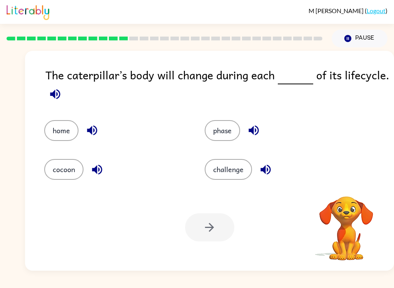
click at [46, 97] on button "button" at bounding box center [55, 94] width 20 height 20
click at [62, 93] on icon "button" at bounding box center [54, 93] width 13 height 13
click at [50, 95] on icon "button" at bounding box center [55, 94] width 10 height 10
click at [223, 138] on button "phase" at bounding box center [222, 130] width 35 height 21
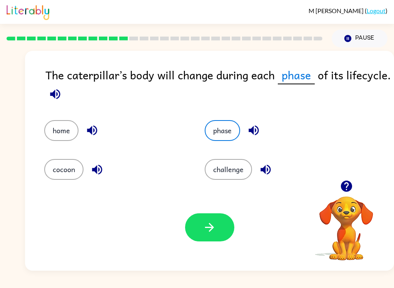
click at [52, 93] on icon "button" at bounding box center [54, 93] width 13 height 13
click at [51, 95] on icon "button" at bounding box center [55, 94] width 10 height 10
click at [50, 90] on icon "button" at bounding box center [54, 93] width 13 height 13
click at [234, 261] on div "Your browser must support playing .mp4 files to use Literably. Please try using…" at bounding box center [209, 227] width 369 height 86
click at [201, 237] on button "button" at bounding box center [209, 227] width 49 height 28
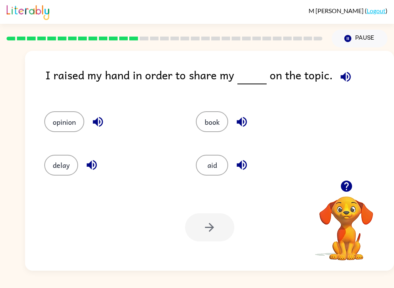
click at [62, 116] on button "opinion" at bounding box center [64, 121] width 40 height 21
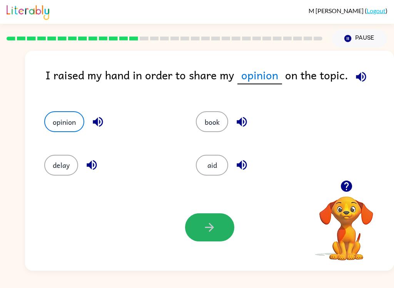
click at [216, 226] on icon "button" at bounding box center [209, 226] width 13 height 13
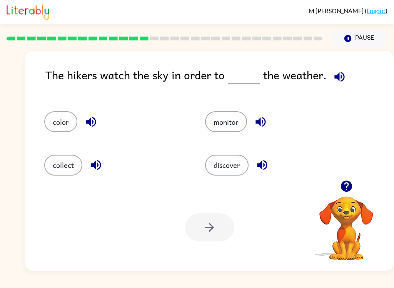
click at [344, 73] on button "button" at bounding box center [339, 77] width 20 height 20
click at [230, 167] on button "discover" at bounding box center [226, 165] width 43 height 21
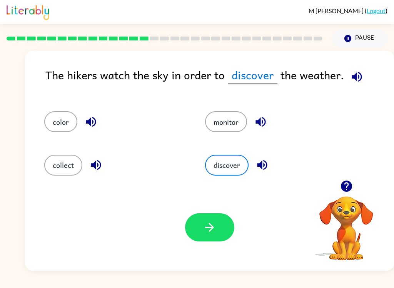
click at [198, 221] on button "button" at bounding box center [209, 227] width 49 height 28
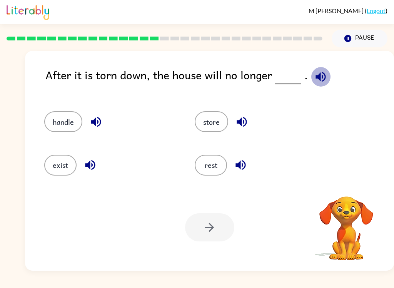
click at [326, 80] on button "button" at bounding box center [321, 77] width 20 height 20
click at [62, 168] on button "exist" at bounding box center [60, 165] width 32 height 21
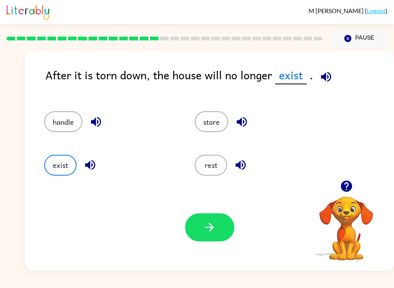
click at [213, 230] on icon "button" at bounding box center [209, 226] width 13 height 13
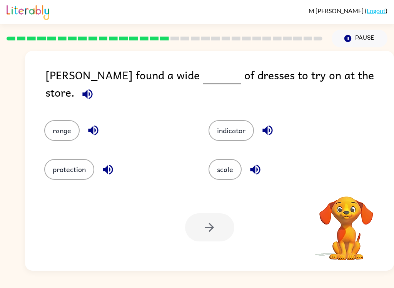
click at [94, 87] on icon "button" at bounding box center [87, 93] width 13 height 13
click at [65, 125] on button "range" at bounding box center [61, 130] width 35 height 21
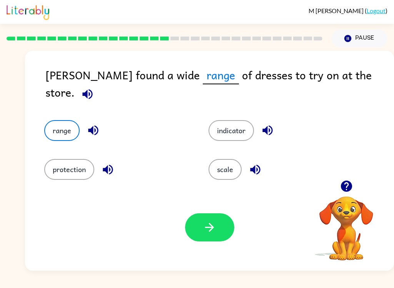
click at [213, 229] on icon "button" at bounding box center [209, 226] width 13 height 13
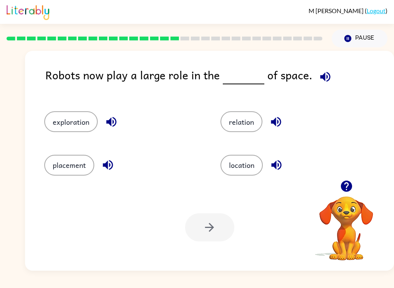
click at [67, 125] on button "exploration" at bounding box center [70, 121] width 53 height 21
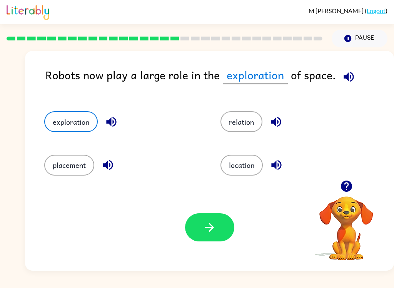
click at [205, 226] on icon "button" at bounding box center [209, 226] width 13 height 13
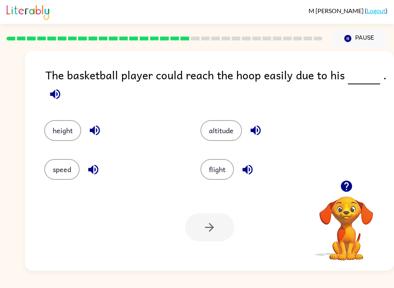
click at [227, 173] on button "flight" at bounding box center [216, 169] width 33 height 21
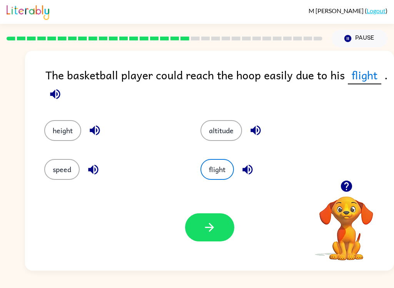
click at [219, 176] on button "flight" at bounding box center [216, 169] width 33 height 21
click at [67, 125] on button "height" at bounding box center [62, 130] width 37 height 21
click at [213, 230] on icon "button" at bounding box center [209, 226] width 13 height 13
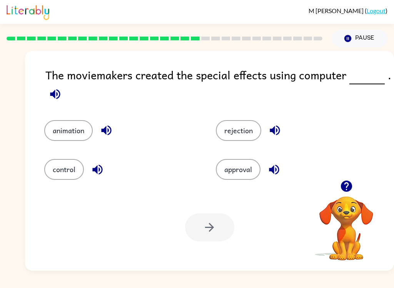
click at [73, 134] on button "animation" at bounding box center [68, 130] width 48 height 21
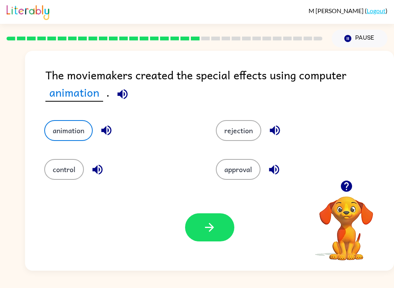
click at [210, 223] on icon "button" at bounding box center [209, 227] width 9 height 9
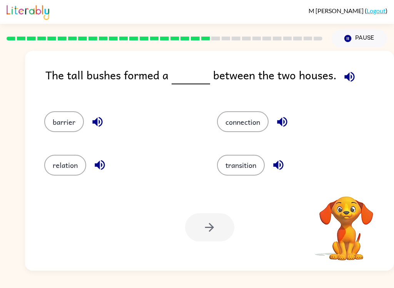
click at [352, 70] on button "button" at bounding box center [349, 77] width 20 height 20
click at [45, 128] on div "barrier" at bounding box center [121, 121] width 155 height 21
click at [74, 110] on div "barrier" at bounding box center [116, 117] width 173 height 43
click at [75, 125] on button "barrier" at bounding box center [64, 121] width 40 height 21
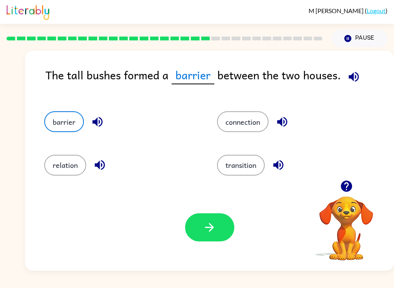
click at [206, 231] on icon "button" at bounding box center [209, 226] width 13 height 13
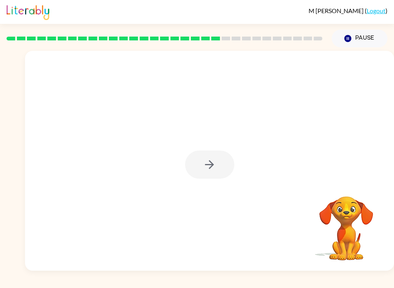
click at [215, 172] on div at bounding box center [209, 164] width 49 height 28
click at [222, 164] on button "button" at bounding box center [209, 164] width 49 height 28
click at [222, 163] on div at bounding box center [209, 164] width 49 height 28
click at [227, 158] on div at bounding box center [209, 164] width 49 height 28
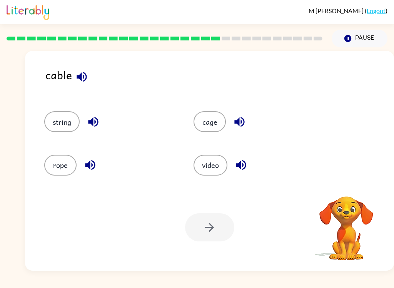
click at [89, 74] on button "button" at bounding box center [82, 77] width 20 height 20
click at [99, 74] on div "cable" at bounding box center [219, 81] width 348 height 30
click at [90, 73] on button "button" at bounding box center [82, 77] width 20 height 20
click at [82, 74] on icon "button" at bounding box center [81, 76] width 13 height 13
click at [81, 70] on button "button" at bounding box center [82, 77] width 20 height 20
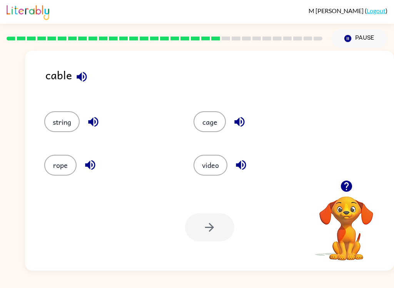
click at [68, 115] on button "string" at bounding box center [61, 121] width 35 height 21
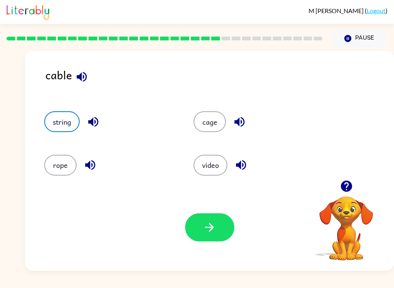
click at [218, 226] on button "button" at bounding box center [209, 227] width 49 height 28
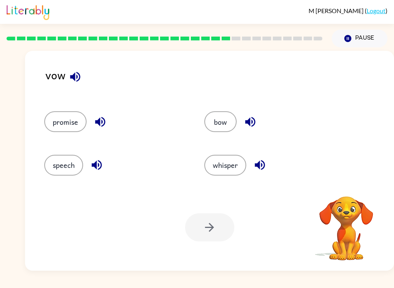
click at [71, 76] on icon "button" at bounding box center [75, 77] width 10 height 10
click at [62, 164] on button "speech" at bounding box center [63, 165] width 39 height 21
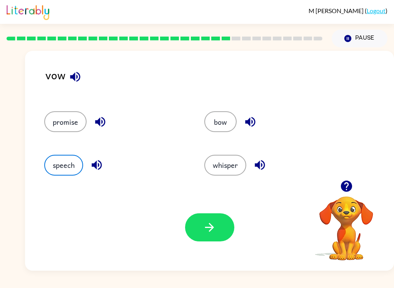
click at [196, 232] on button "button" at bounding box center [209, 227] width 49 height 28
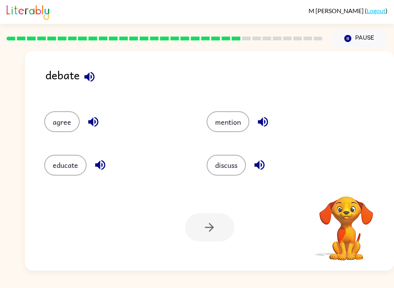
click at [86, 73] on icon "button" at bounding box center [89, 76] width 13 height 13
click at [231, 120] on button "mention" at bounding box center [227, 121] width 43 height 21
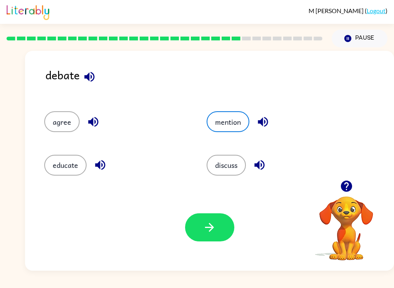
click at [209, 230] on icon "button" at bounding box center [209, 226] width 13 height 13
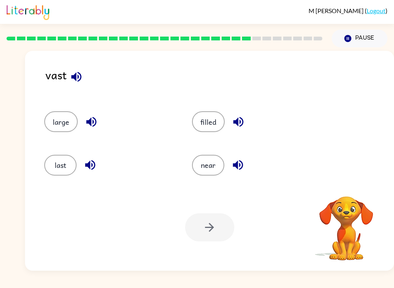
click at [74, 70] on button "button" at bounding box center [77, 77] width 20 height 20
click at [78, 85] on button "button" at bounding box center [77, 77] width 20 height 20
click at [64, 122] on button "large" at bounding box center [60, 121] width 33 height 21
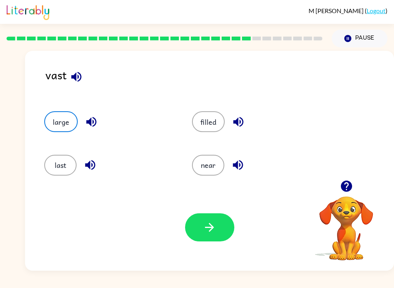
click at [202, 228] on button "button" at bounding box center [209, 227] width 49 height 28
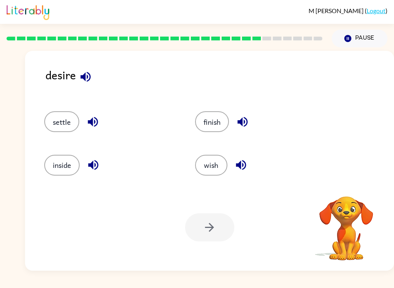
click at [83, 79] on icon "button" at bounding box center [85, 76] width 13 height 13
click at [243, 125] on icon "button" at bounding box center [242, 122] width 10 height 10
click at [247, 173] on button "button" at bounding box center [241, 165] width 20 height 20
click at [217, 170] on button "wish" at bounding box center [211, 165] width 32 height 21
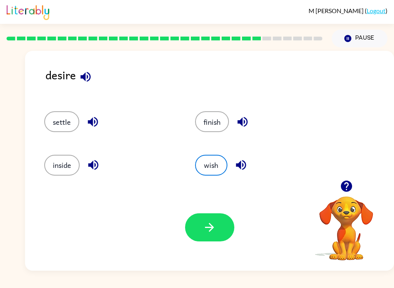
click at [213, 236] on button "button" at bounding box center [209, 227] width 49 height 28
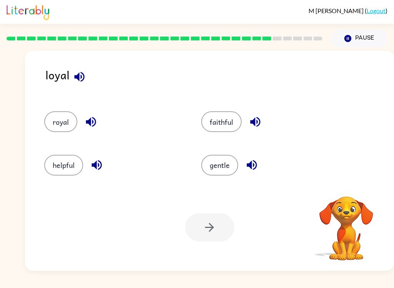
click at [84, 76] on icon "button" at bounding box center [79, 76] width 13 height 13
click at [204, 124] on button "faithful" at bounding box center [221, 121] width 40 height 21
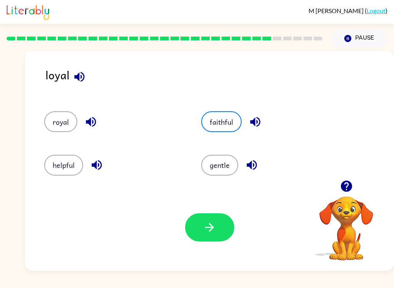
click at [214, 223] on icon "button" at bounding box center [209, 226] width 13 height 13
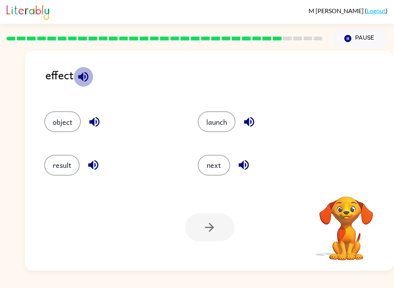
click at [84, 84] on button "button" at bounding box center [83, 77] width 20 height 20
click at [85, 83] on icon "button" at bounding box center [83, 76] width 13 height 13
click at [53, 120] on button "object" at bounding box center [62, 121] width 37 height 21
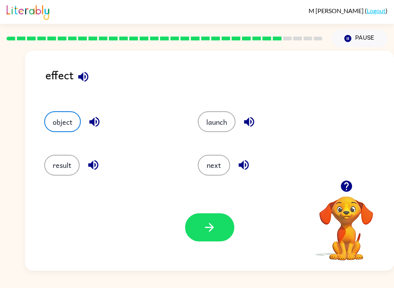
click at [211, 230] on icon "button" at bounding box center [209, 227] width 9 height 9
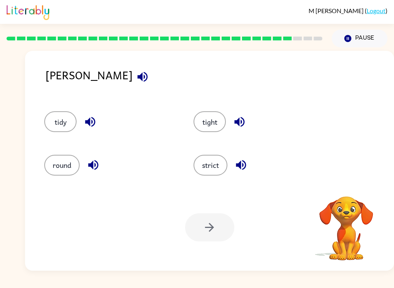
click at [133, 85] on button "button" at bounding box center [143, 77] width 20 height 20
click at [81, 98] on div "tidy" at bounding box center [104, 117] width 149 height 43
click at [133, 86] on button "button" at bounding box center [143, 77] width 20 height 20
click at [57, 128] on button "tidy" at bounding box center [60, 121] width 32 height 21
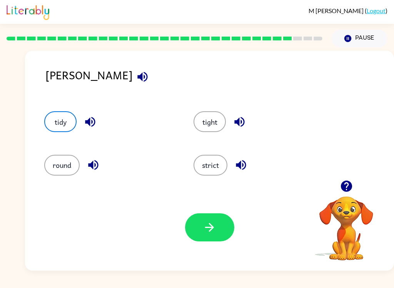
click at [223, 215] on button "button" at bounding box center [209, 227] width 49 height 28
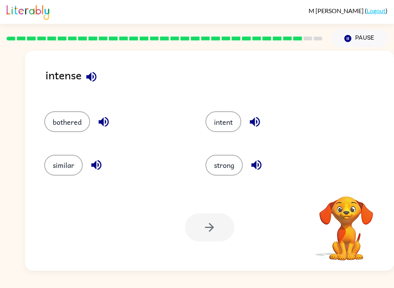
click at [93, 75] on icon "button" at bounding box center [91, 76] width 13 height 13
click at [221, 168] on button "strong" at bounding box center [223, 165] width 37 height 21
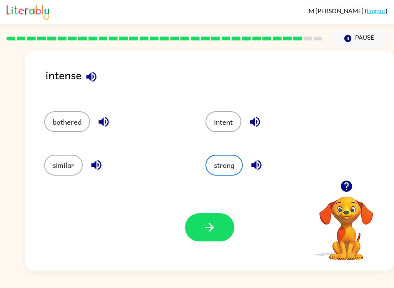
click at [196, 236] on button "button" at bounding box center [209, 227] width 49 height 28
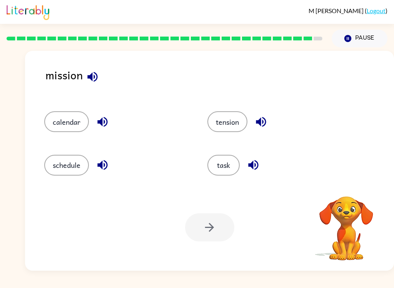
click at [90, 76] on icon "button" at bounding box center [92, 77] width 10 height 10
click at [222, 165] on button "task" at bounding box center [223, 165] width 32 height 21
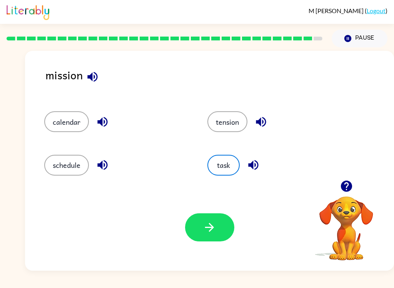
click at [210, 233] on icon "button" at bounding box center [209, 226] width 13 height 13
